Goal: Task Accomplishment & Management: Manage account settings

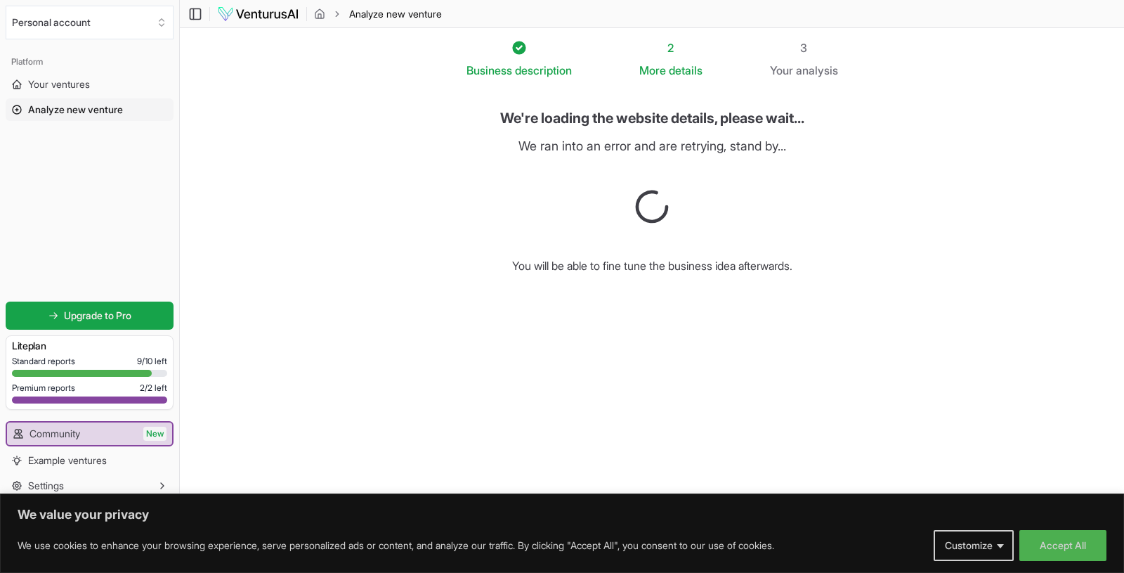
click at [256, 13] on img at bounding box center [258, 14] width 82 height 17
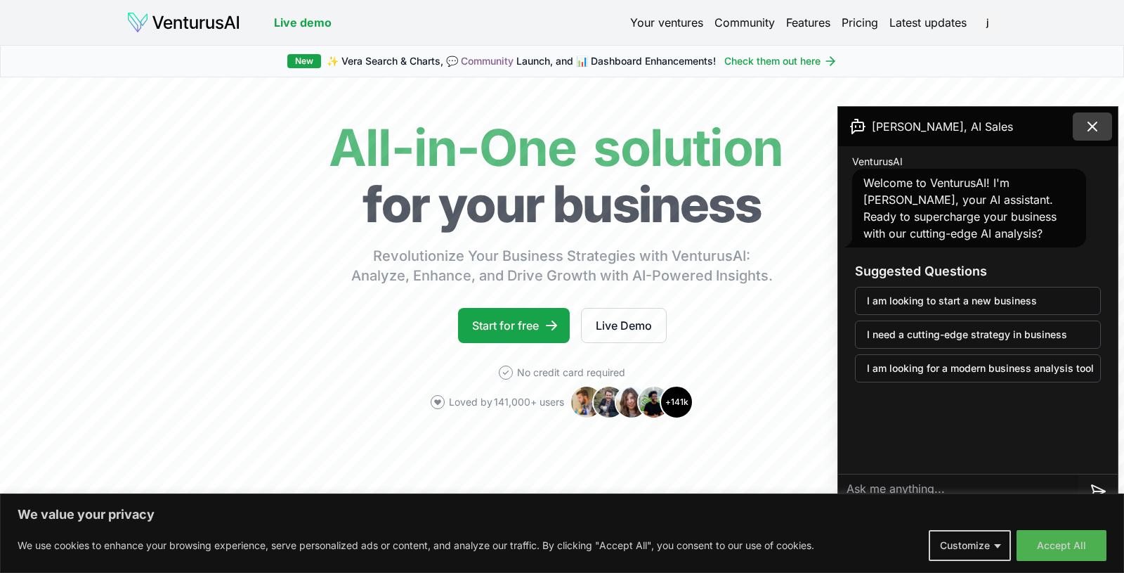
click at [1097, 122] on icon at bounding box center [1093, 126] width 8 height 8
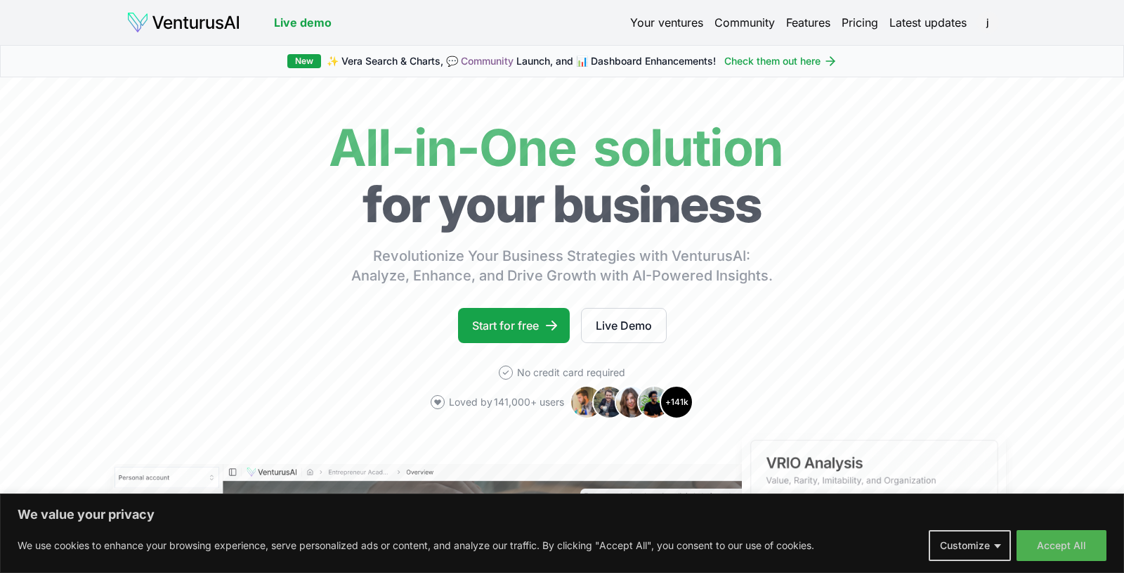
click at [668, 18] on link "Your ventures" at bounding box center [666, 22] width 73 height 17
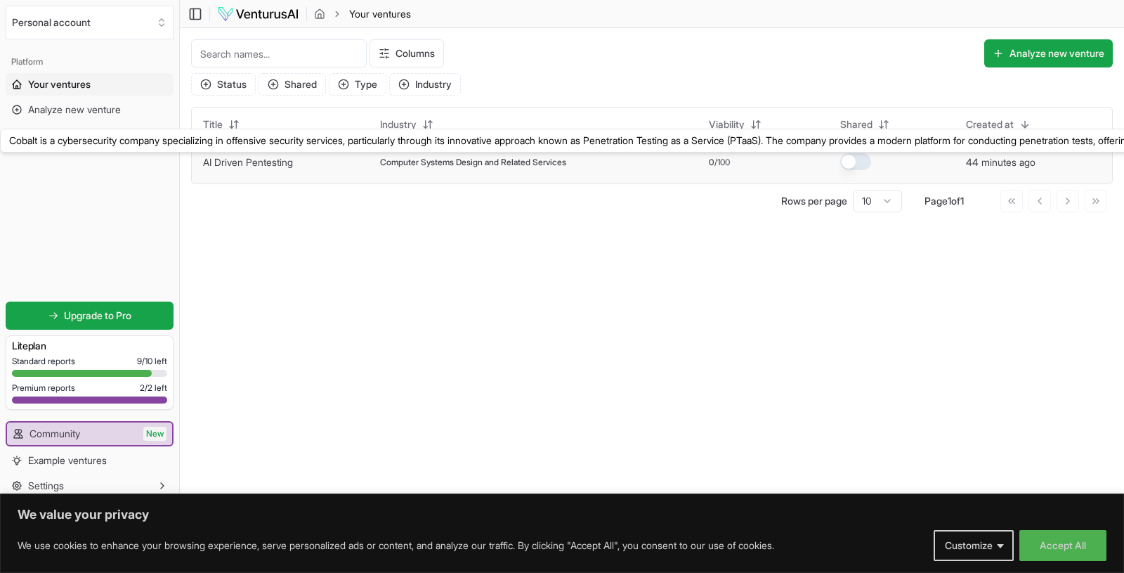
click at [242, 161] on link "AI Driven Pentesting" at bounding box center [248, 162] width 90 height 12
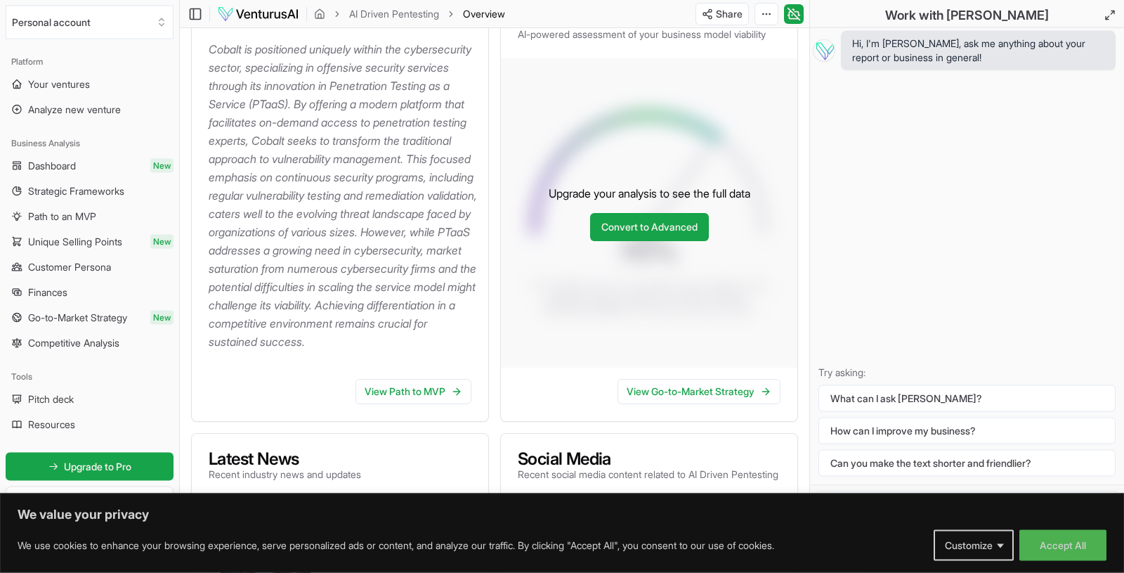
scroll to position [224, 0]
click at [684, 243] on link "Convert to Advanced" at bounding box center [649, 229] width 119 height 28
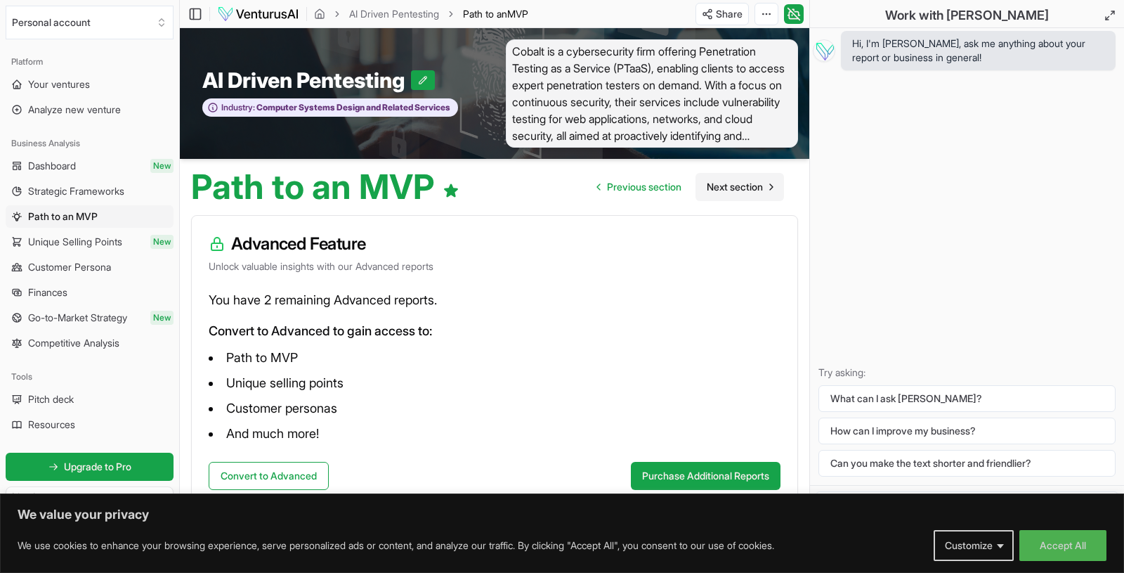
click at [744, 182] on span "Next section" at bounding box center [735, 187] width 56 height 14
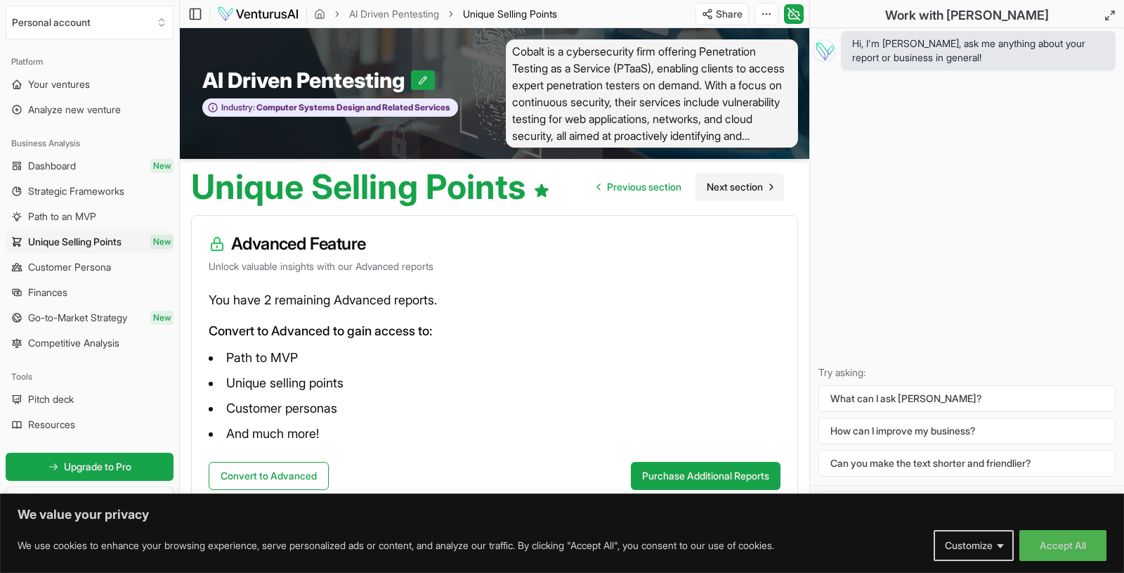
click at [744, 186] on span "Next section" at bounding box center [735, 187] width 56 height 14
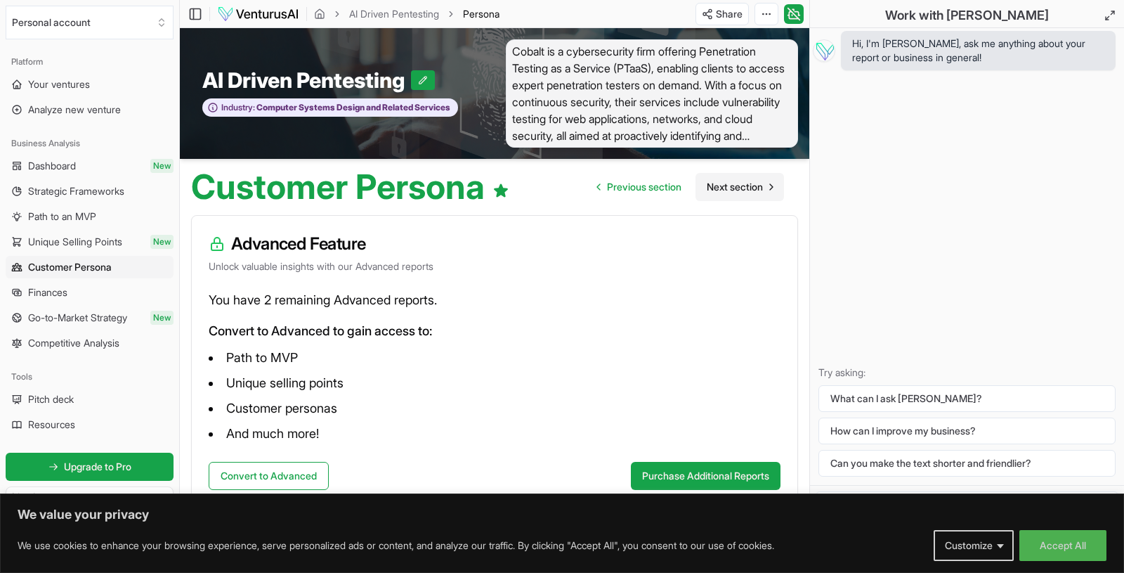
click at [744, 186] on span "Next section" at bounding box center [735, 187] width 56 height 14
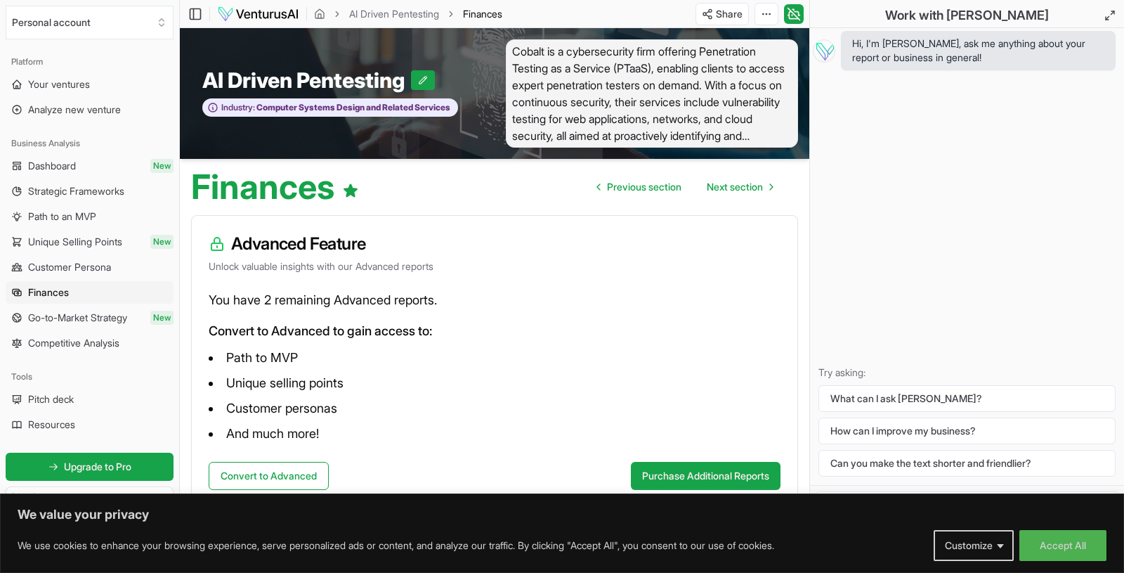
scroll to position [17, 0]
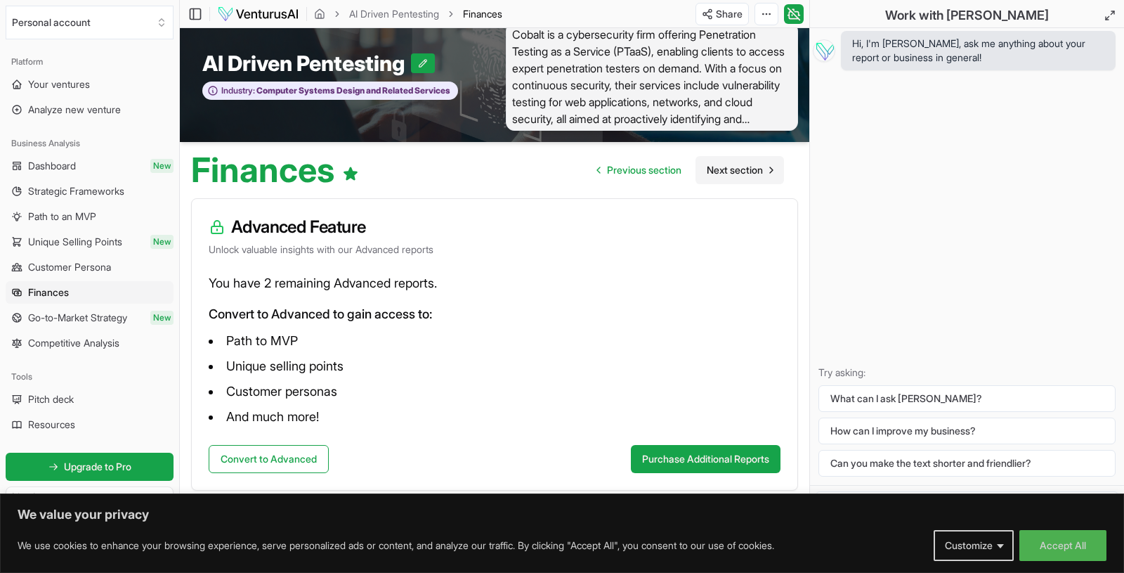
click at [734, 164] on span "Next section" at bounding box center [735, 170] width 56 height 14
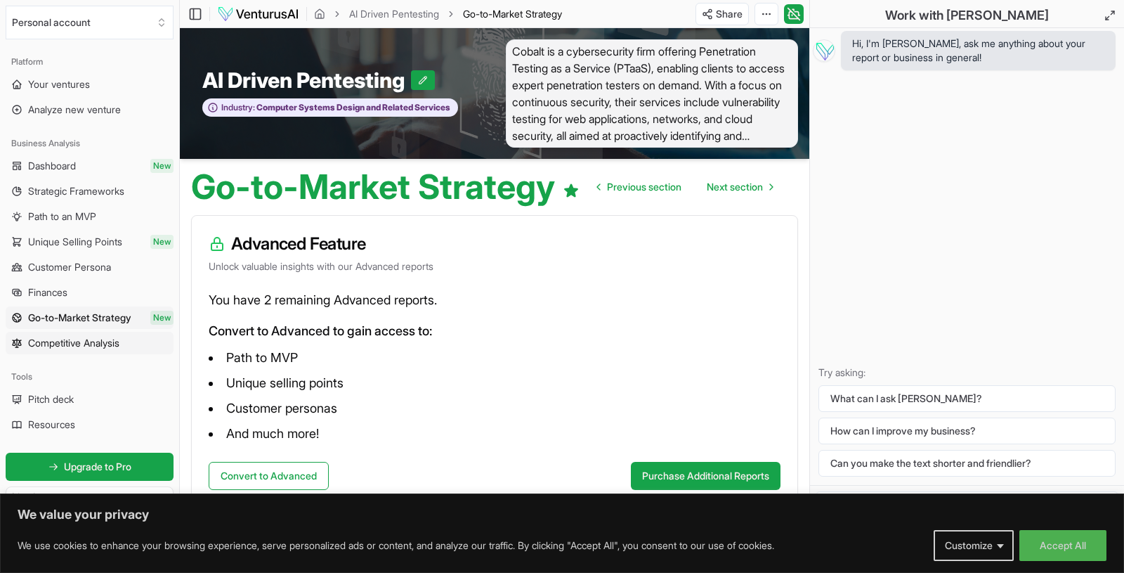
click at [72, 342] on span "Competitive Analysis" at bounding box center [73, 343] width 91 height 14
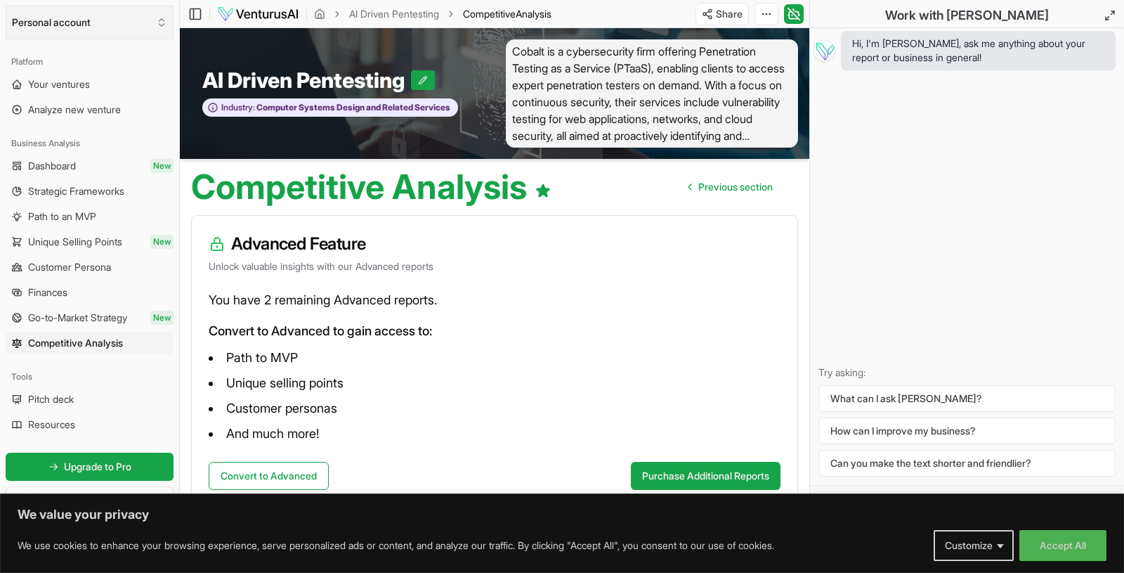
click at [44, 25] on button "Personal account" at bounding box center [90, 23] width 168 height 34
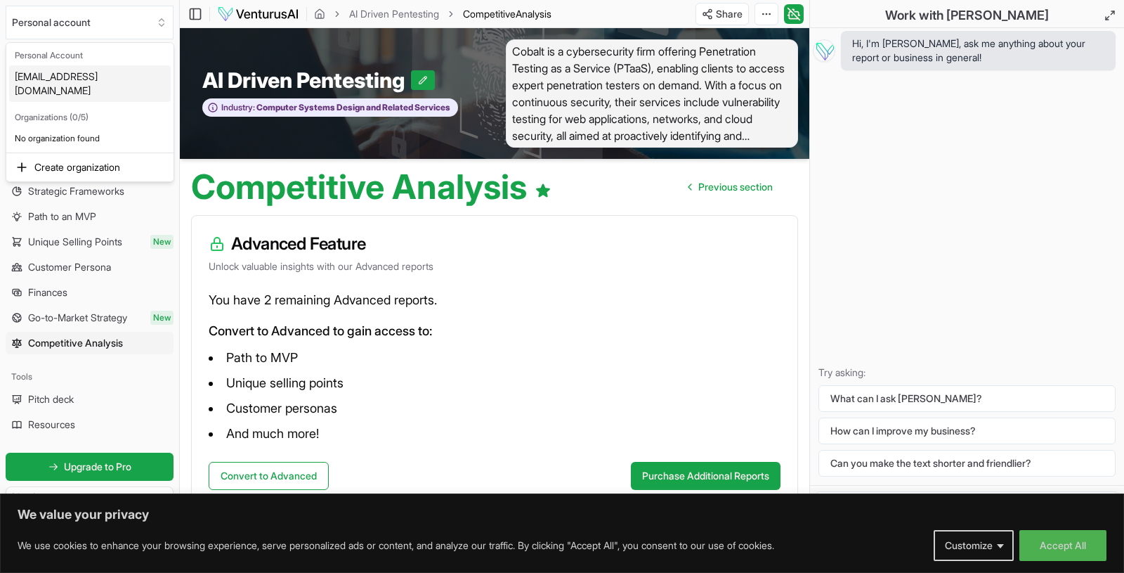
click at [51, 127] on p "No organization found" at bounding box center [90, 138] width 162 height 22
click at [76, 156] on div "Create organization" at bounding box center [90, 167] width 162 height 22
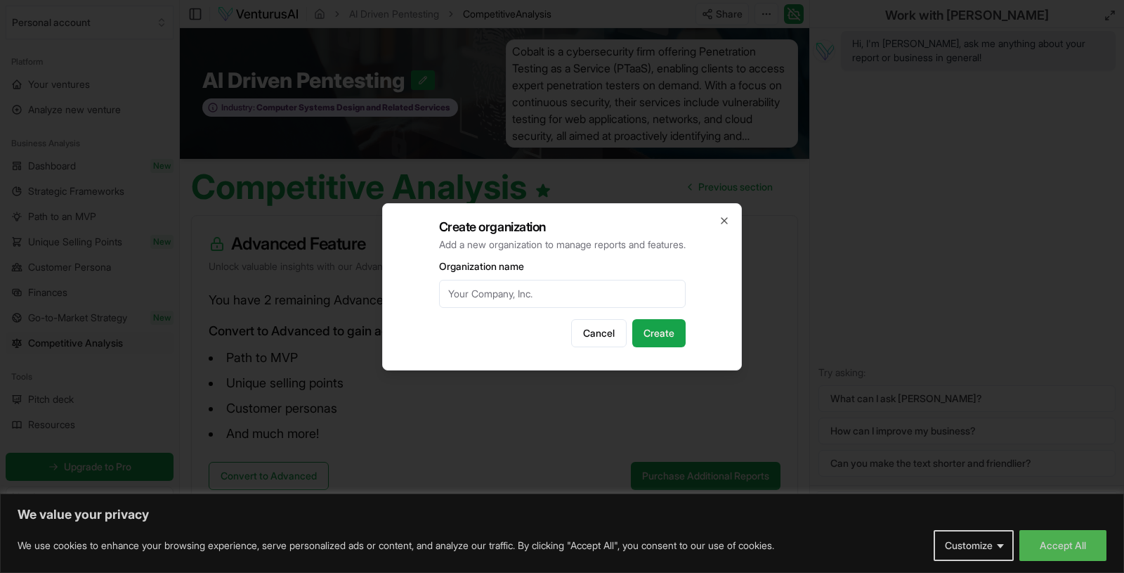
click at [562, 299] on input "Organization name" at bounding box center [562, 294] width 247 height 28
type input "Implicit Security, LLC"
click at [673, 332] on button "Create" at bounding box center [659, 333] width 53 height 28
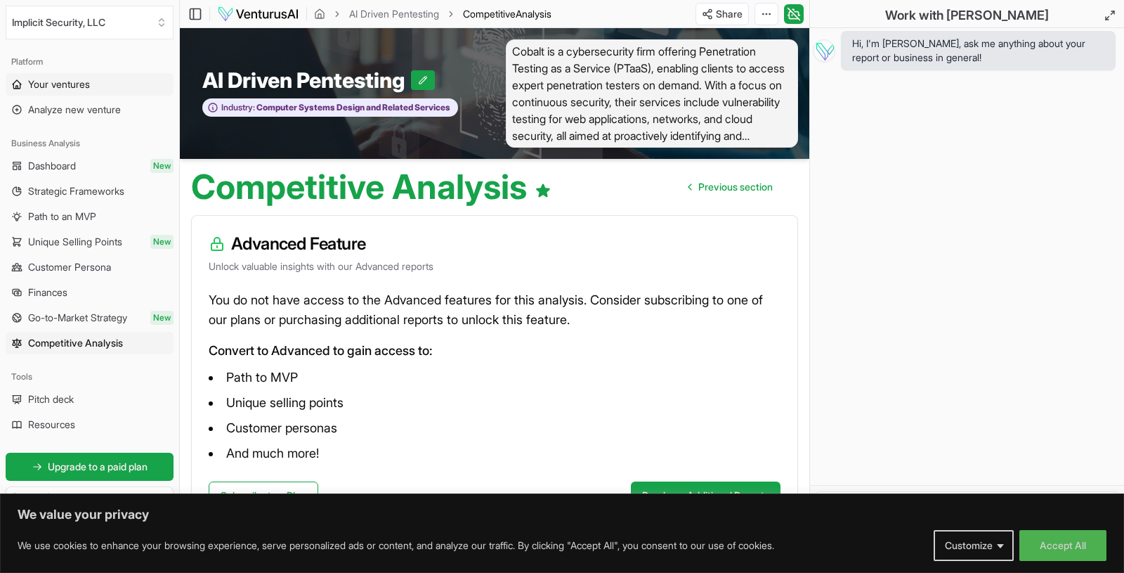
click at [76, 83] on span "Your ventures" at bounding box center [59, 84] width 62 height 14
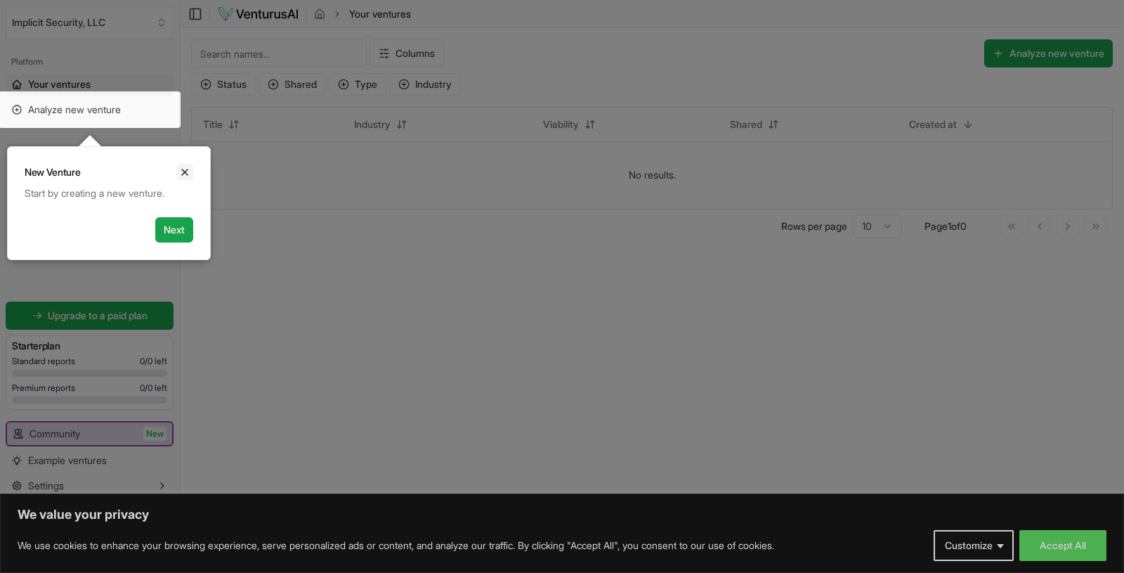
click at [183, 169] on icon "Close" at bounding box center [184, 172] width 11 height 11
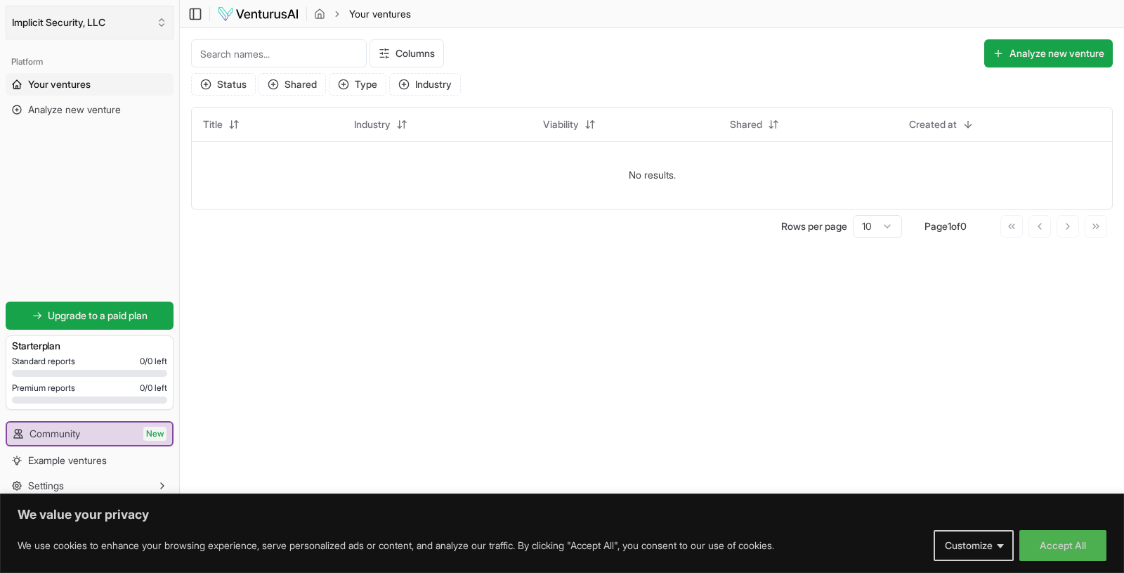
click at [162, 21] on icon "Select an organization" at bounding box center [161, 22] width 11 height 11
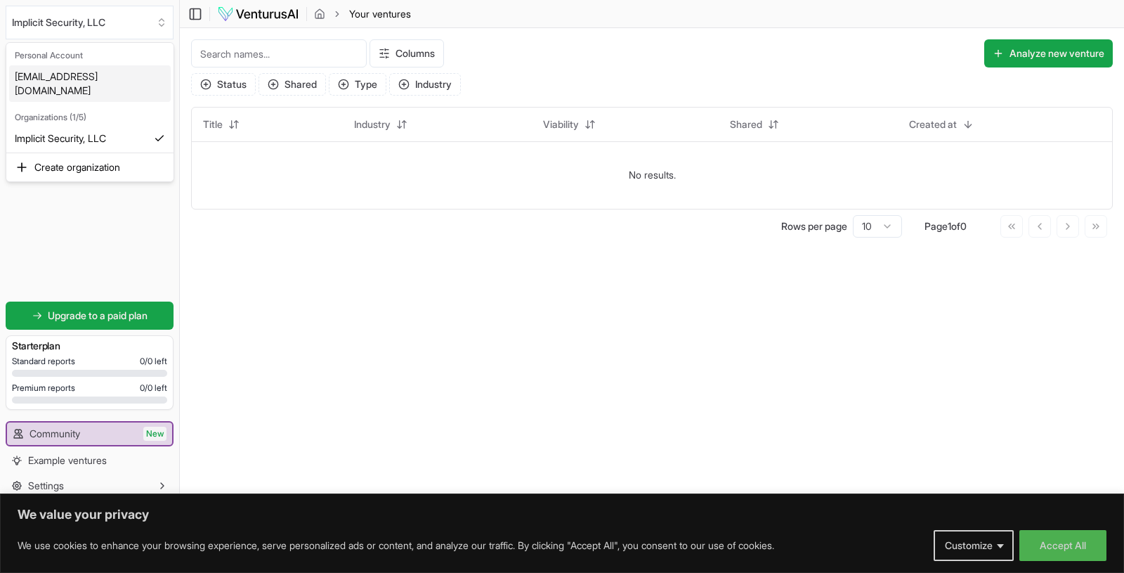
click at [84, 77] on div "[EMAIL_ADDRESS][DOMAIN_NAME]" at bounding box center [90, 83] width 162 height 37
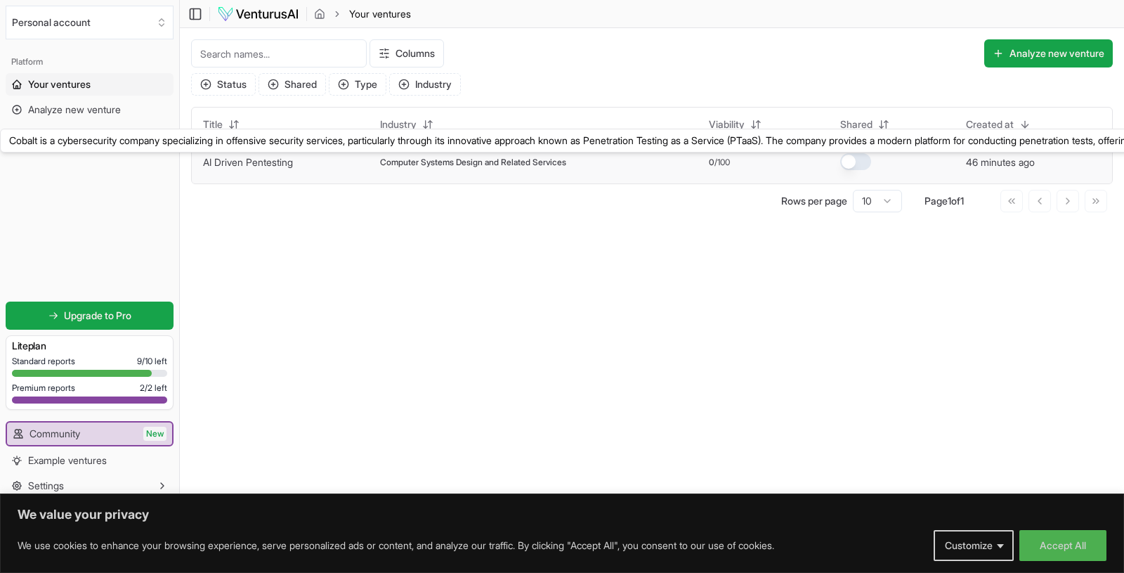
click at [262, 160] on link "AI Driven Pentesting" at bounding box center [248, 162] width 90 height 12
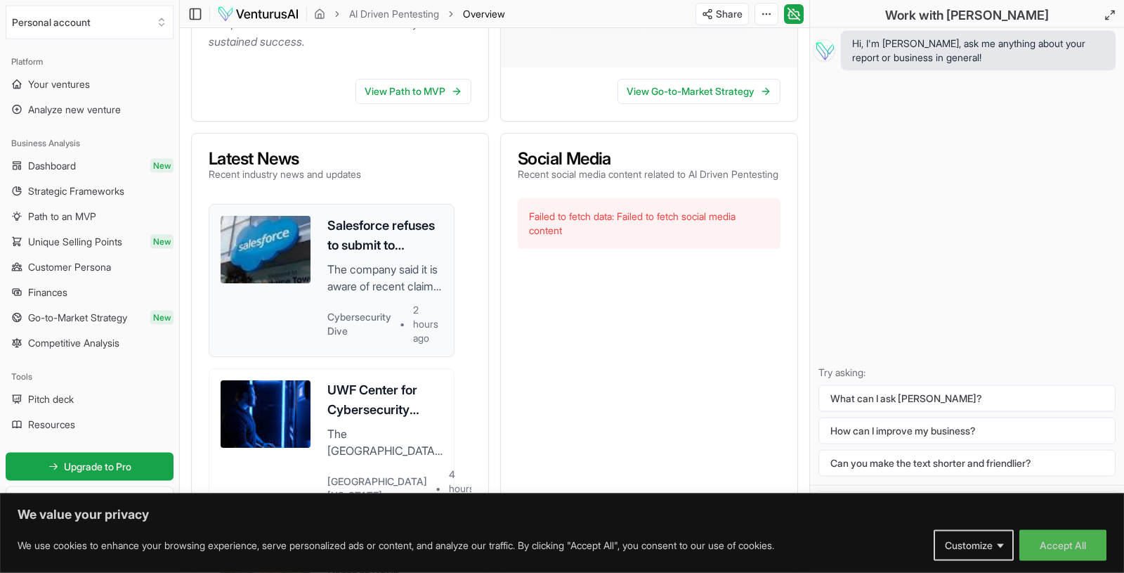
scroll to position [294, 0]
click at [374, 256] on h3 "Salesforce refuses to submit to extortion demands linked to hacking campaigns" at bounding box center [385, 235] width 115 height 39
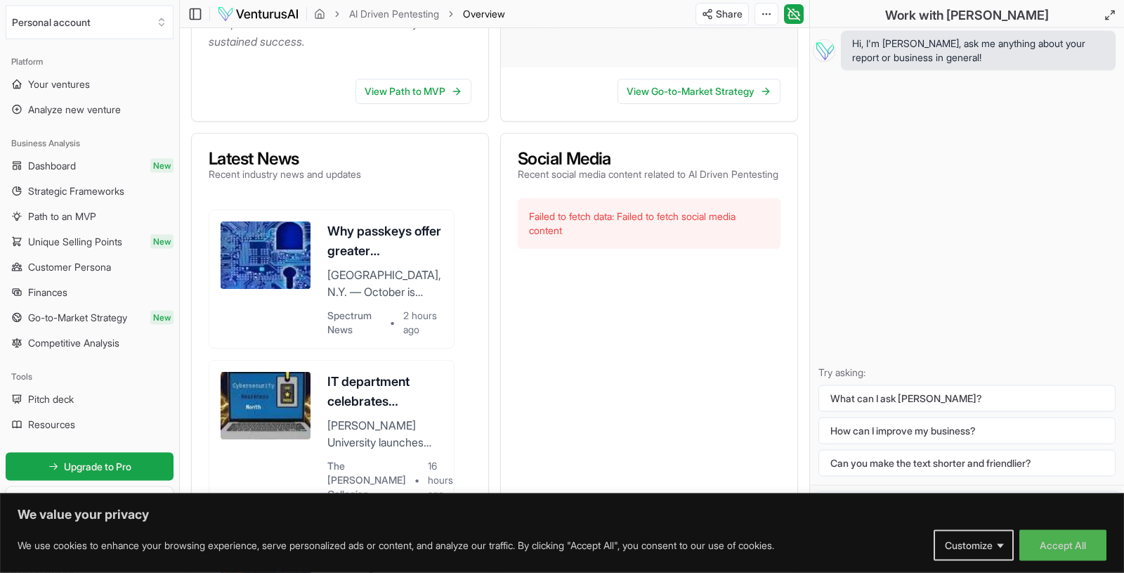
scroll to position [945, 0]
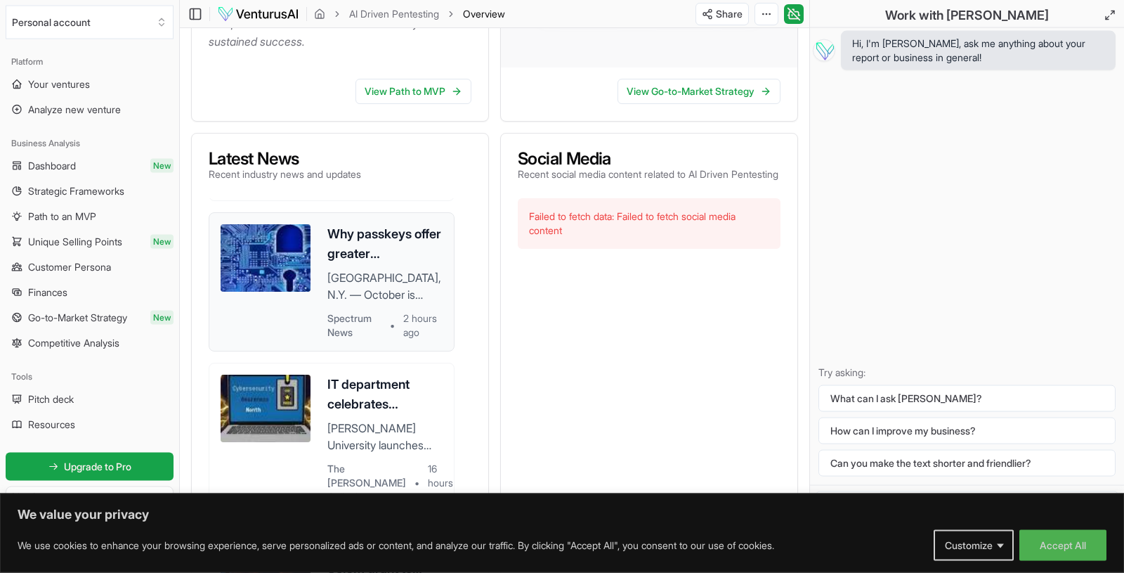
click at [380, 264] on h3 "Why passkeys offer greater cybersecurity over traditional passwords" at bounding box center [385, 243] width 115 height 39
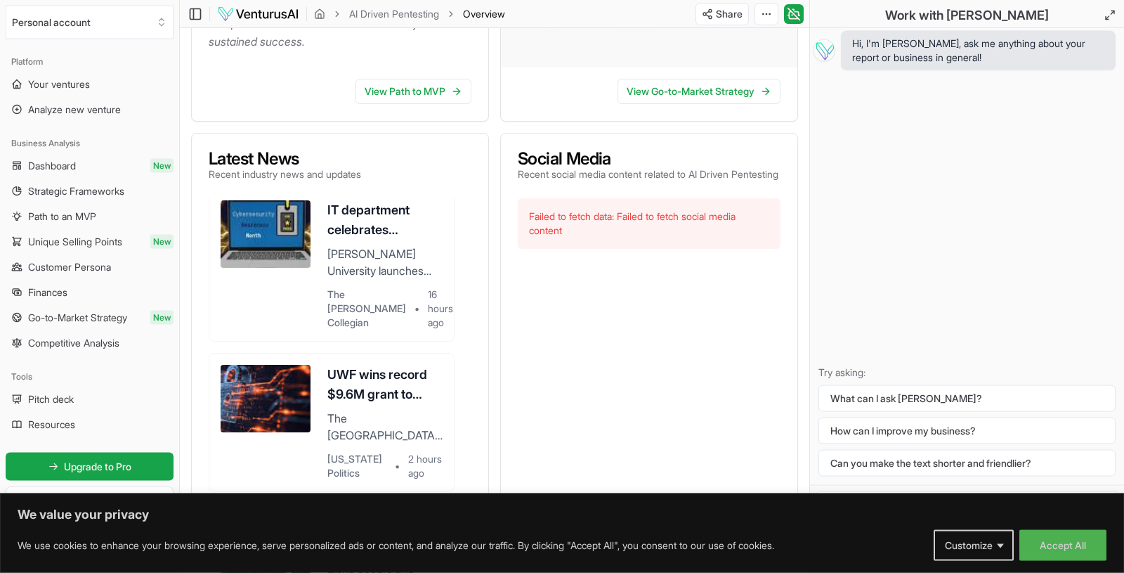
scroll to position [1141, 0]
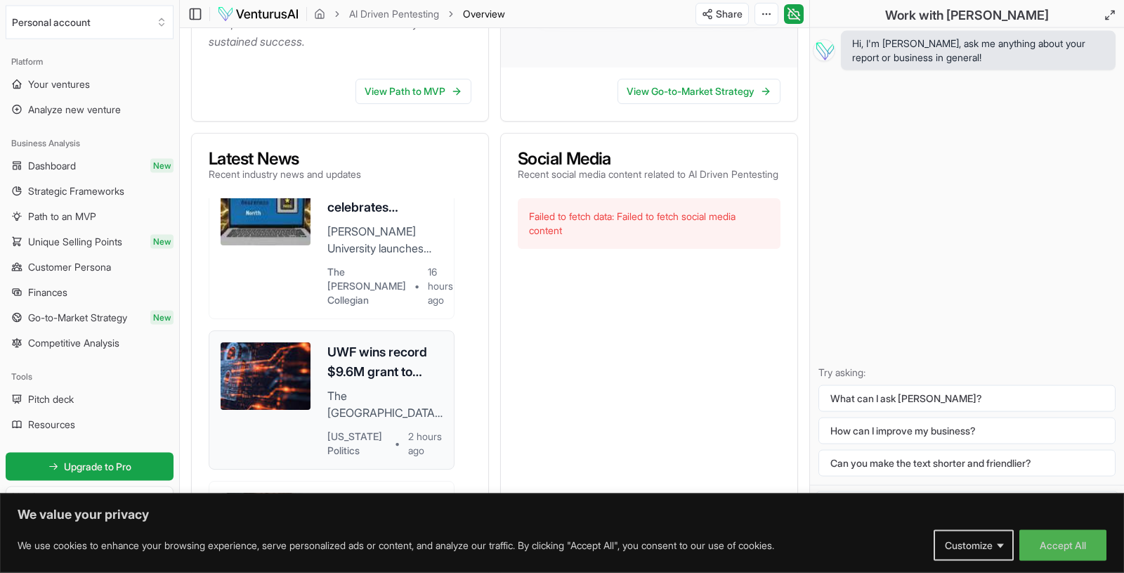
click at [379, 382] on h3 "UWF wins record $9.6M grant to expand cybersecurity workforce" at bounding box center [385, 361] width 115 height 39
